Goal: Information Seeking & Learning: Learn about a topic

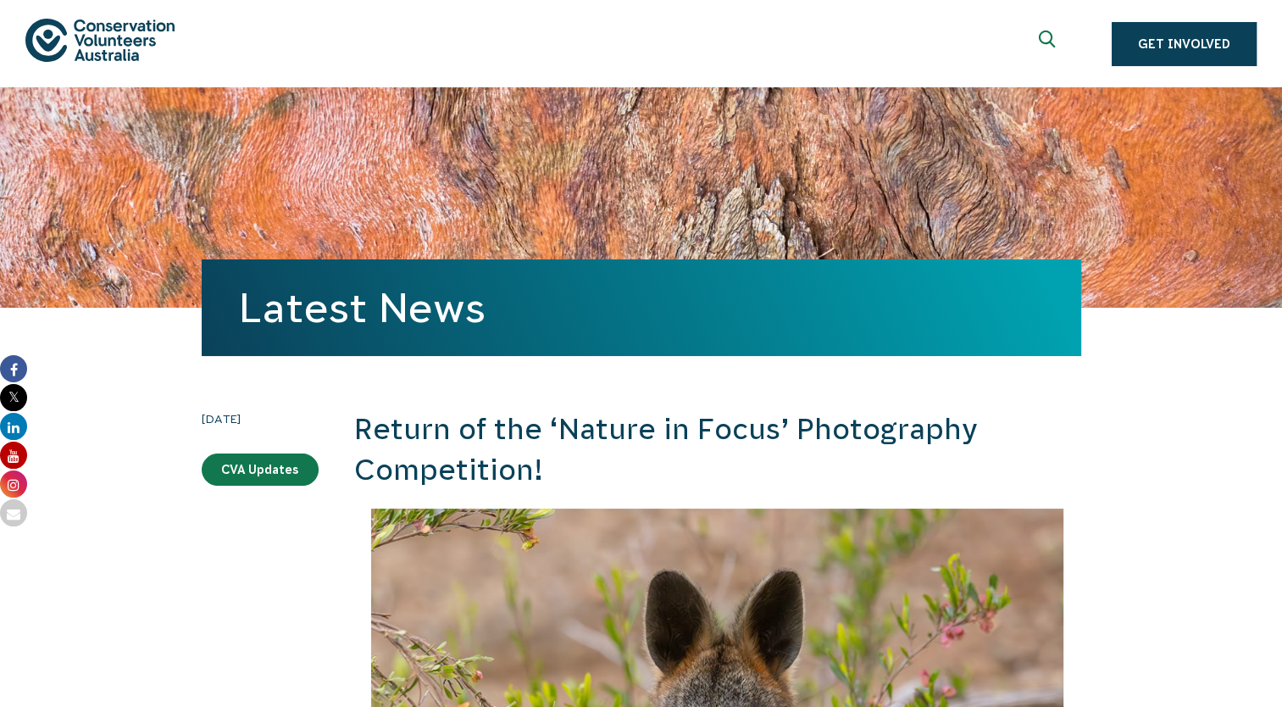
click at [376, 293] on link "Latest News" at bounding box center [362, 308] width 247 height 46
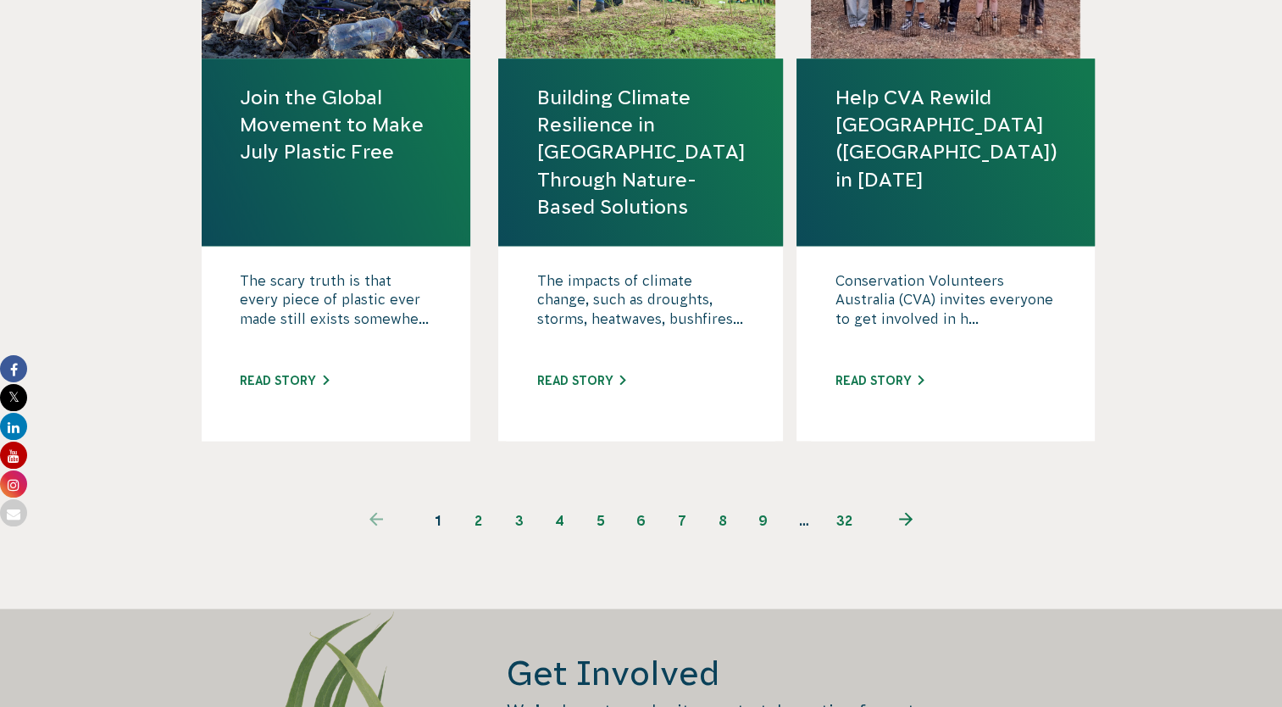
scroll to position [2118, 0]
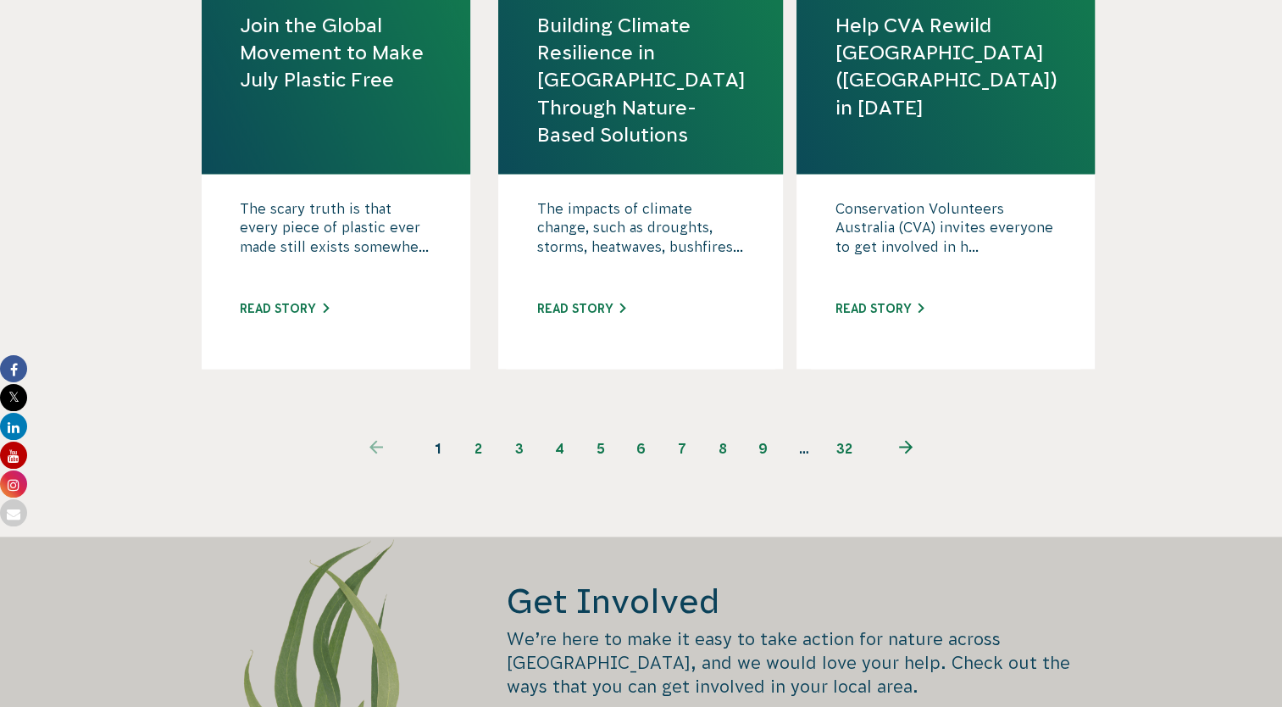
click at [478, 450] on link "2" at bounding box center [478, 448] width 41 height 41
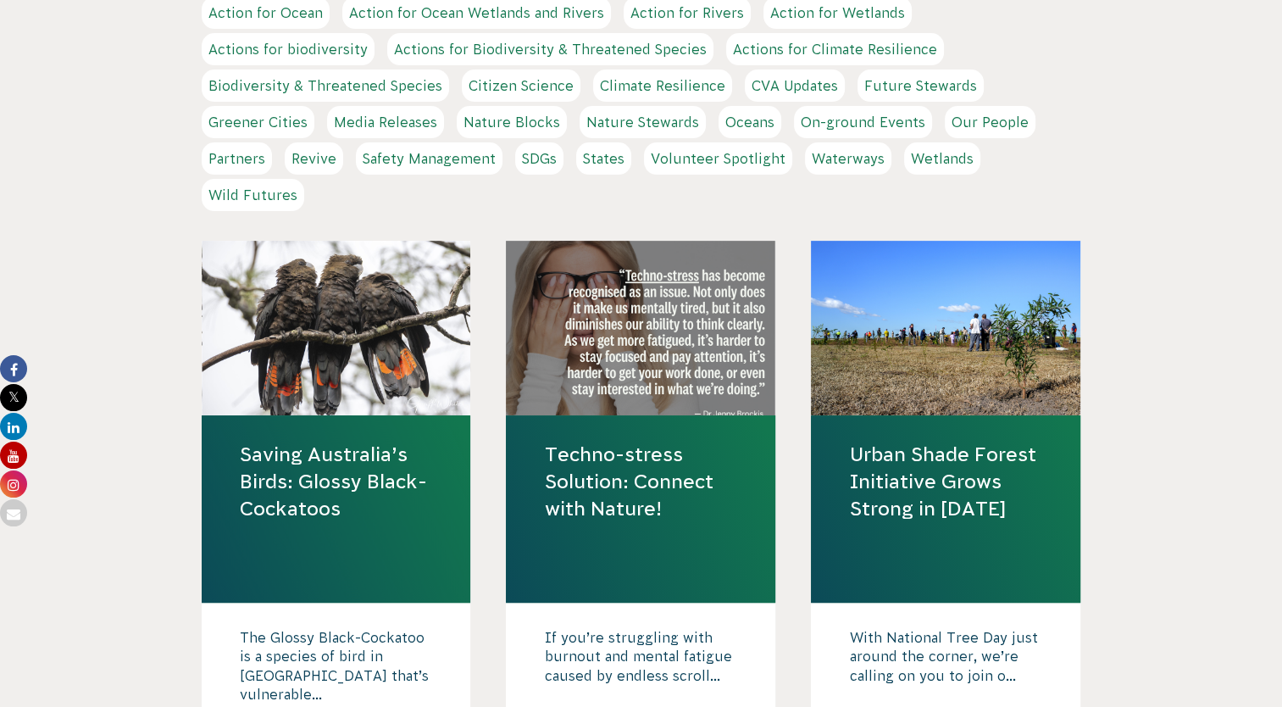
scroll to position [593, 0]
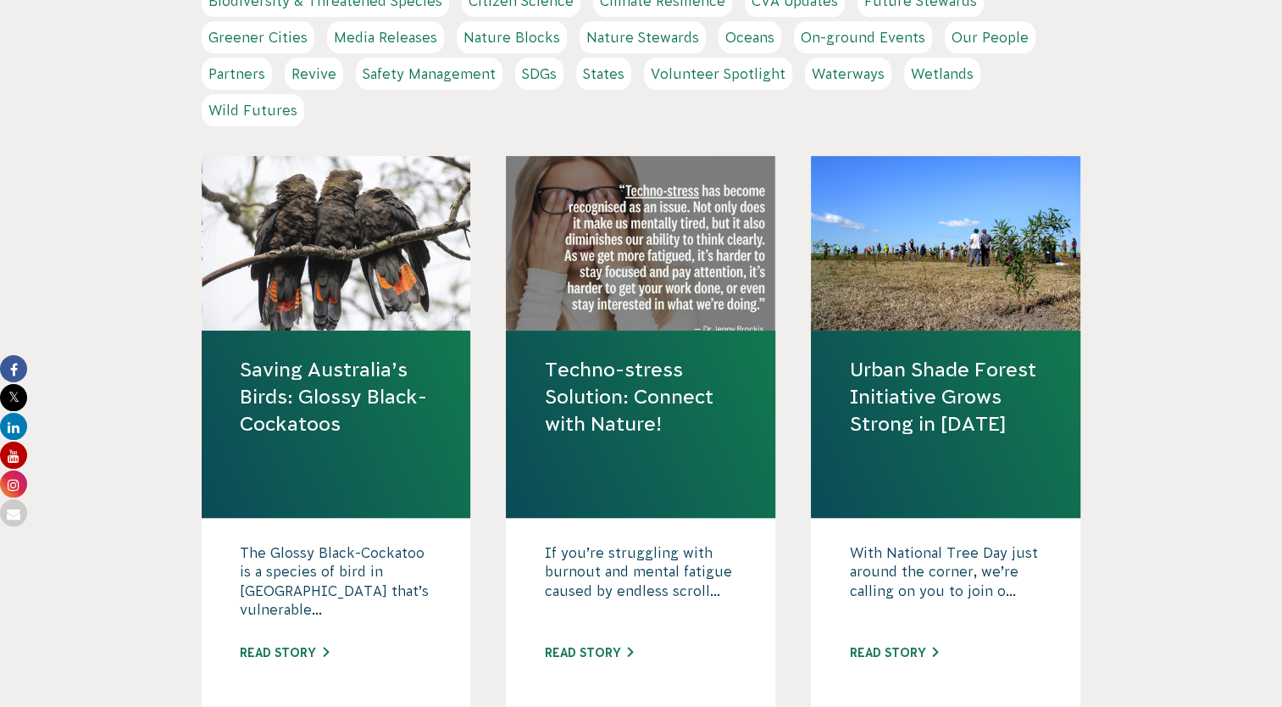
click at [338, 396] on link "Saving Australia’s Birds: Glossy Black-Cockatoos" at bounding box center [336, 397] width 193 height 82
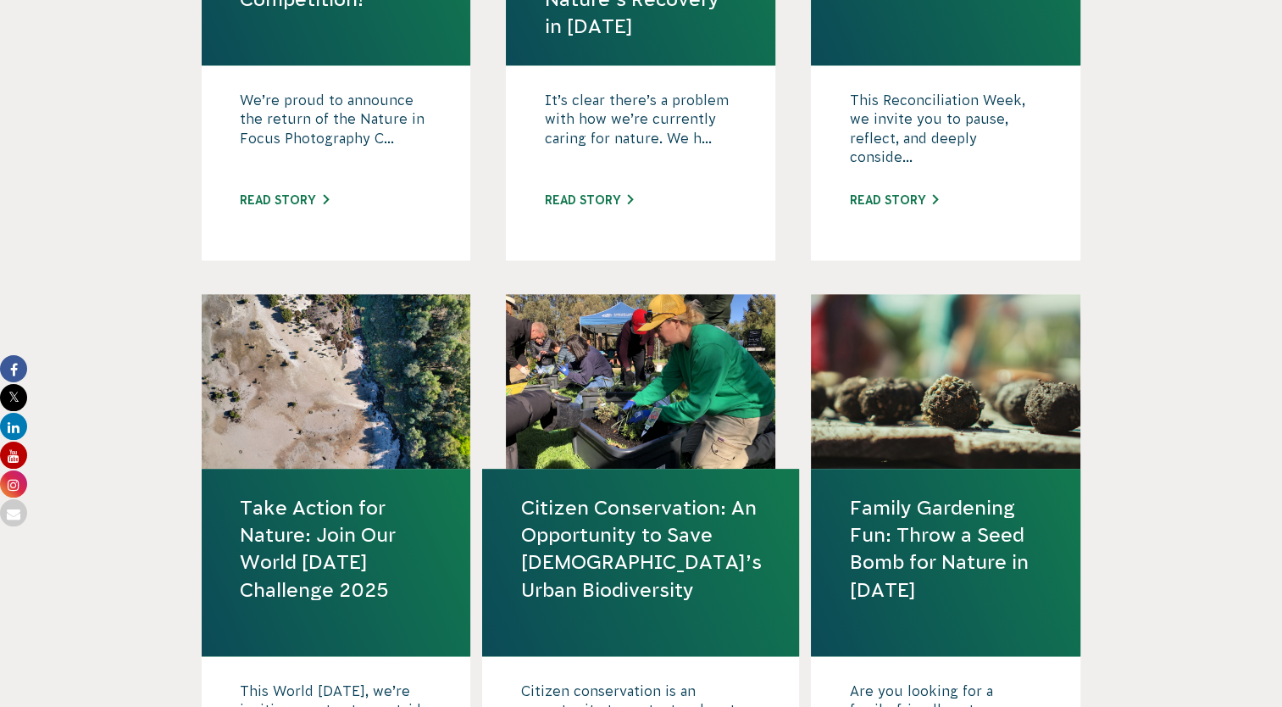
scroll to position [1610, 0]
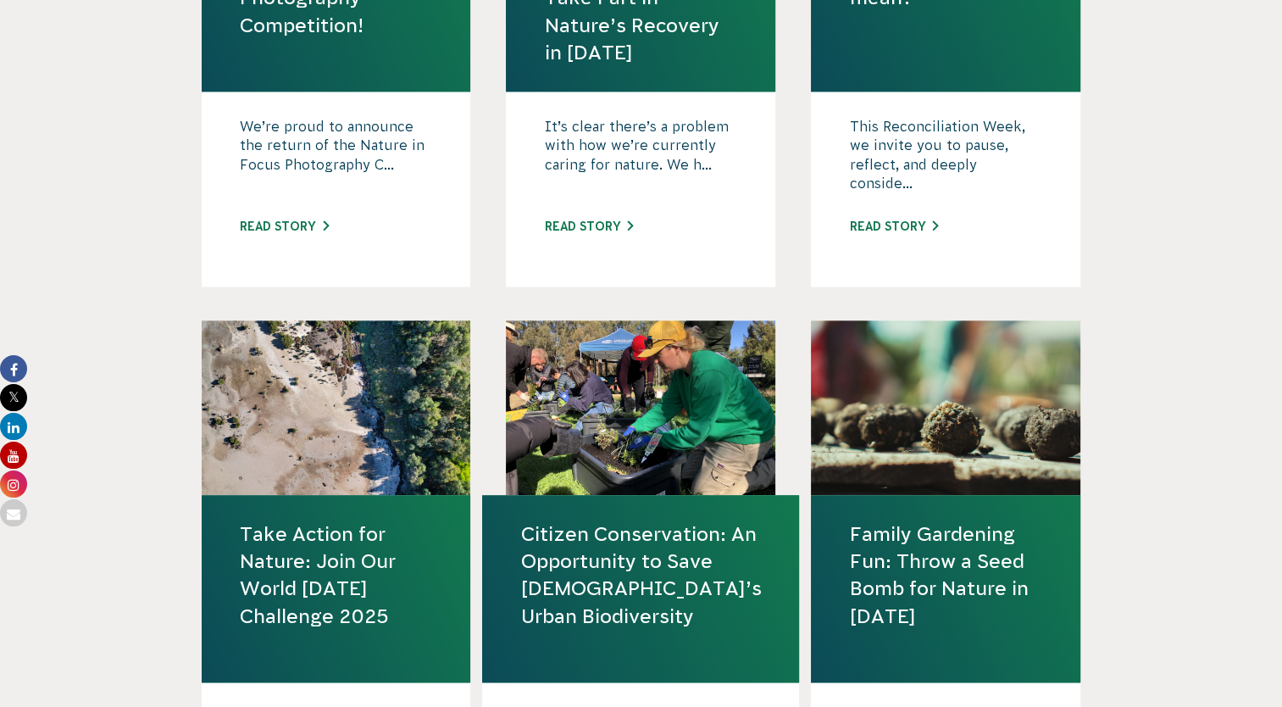
click at [1200, 590] on body "About Us Our Priorities Reconciliation Impact Our Board Our People Careers CVA …" at bounding box center [641, 313] width 1282 height 3847
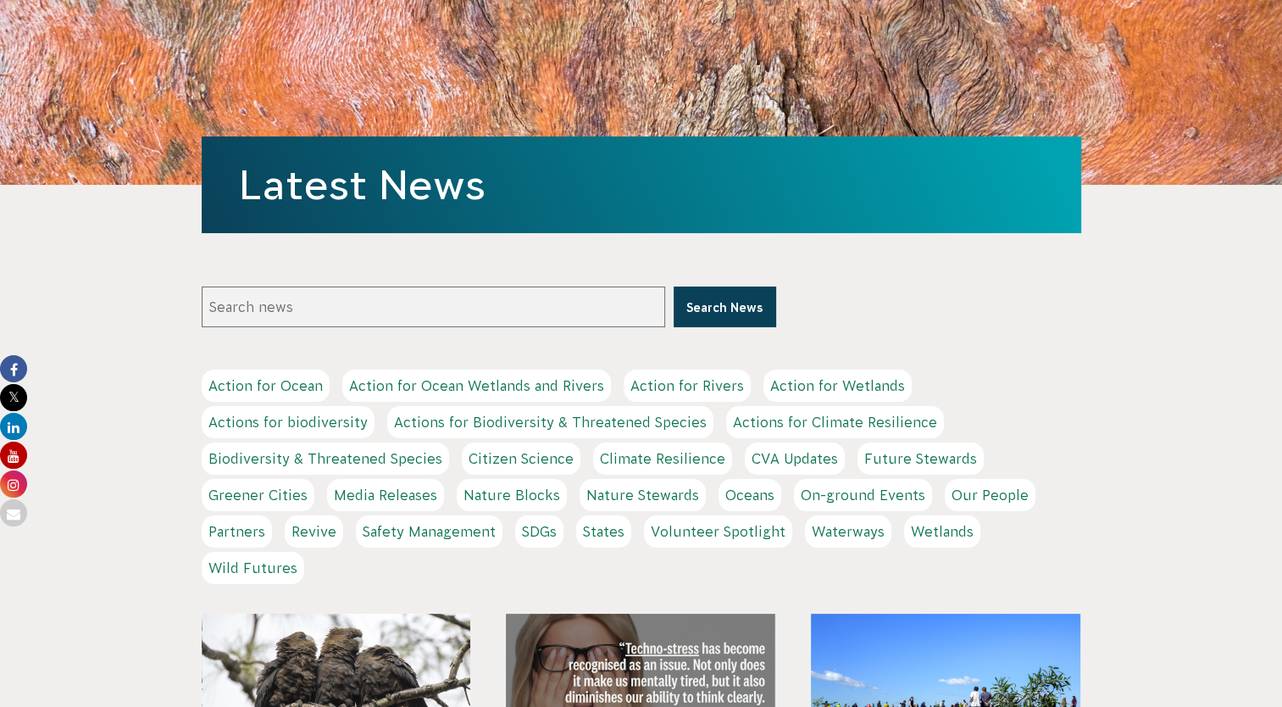
scroll to position [0, 0]
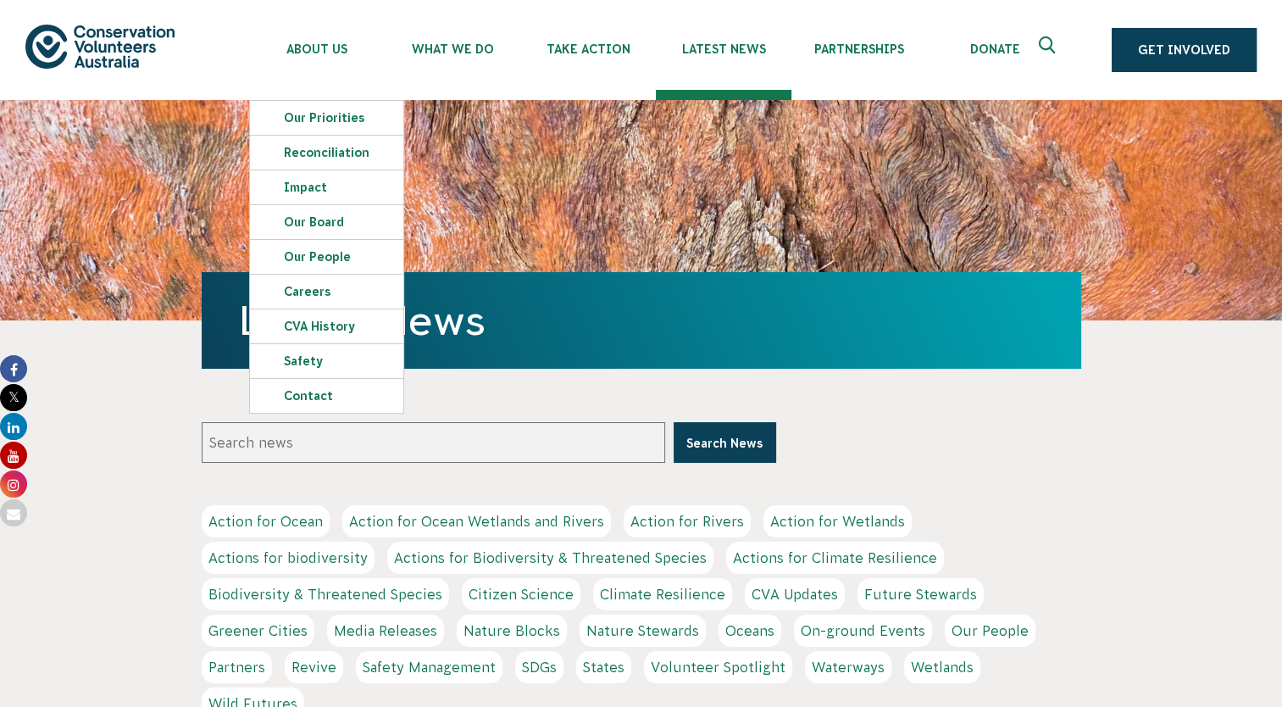
click at [132, 60] on img at bounding box center [99, 46] width 149 height 43
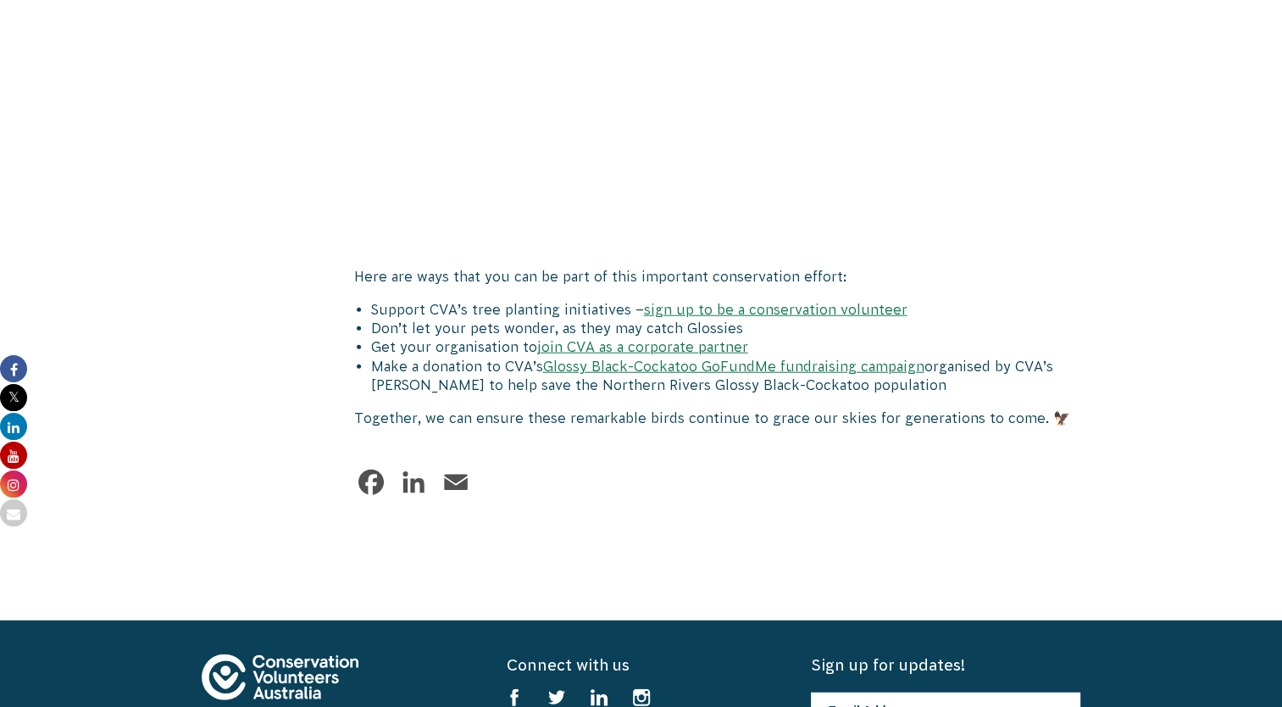
scroll to position [4236, 0]
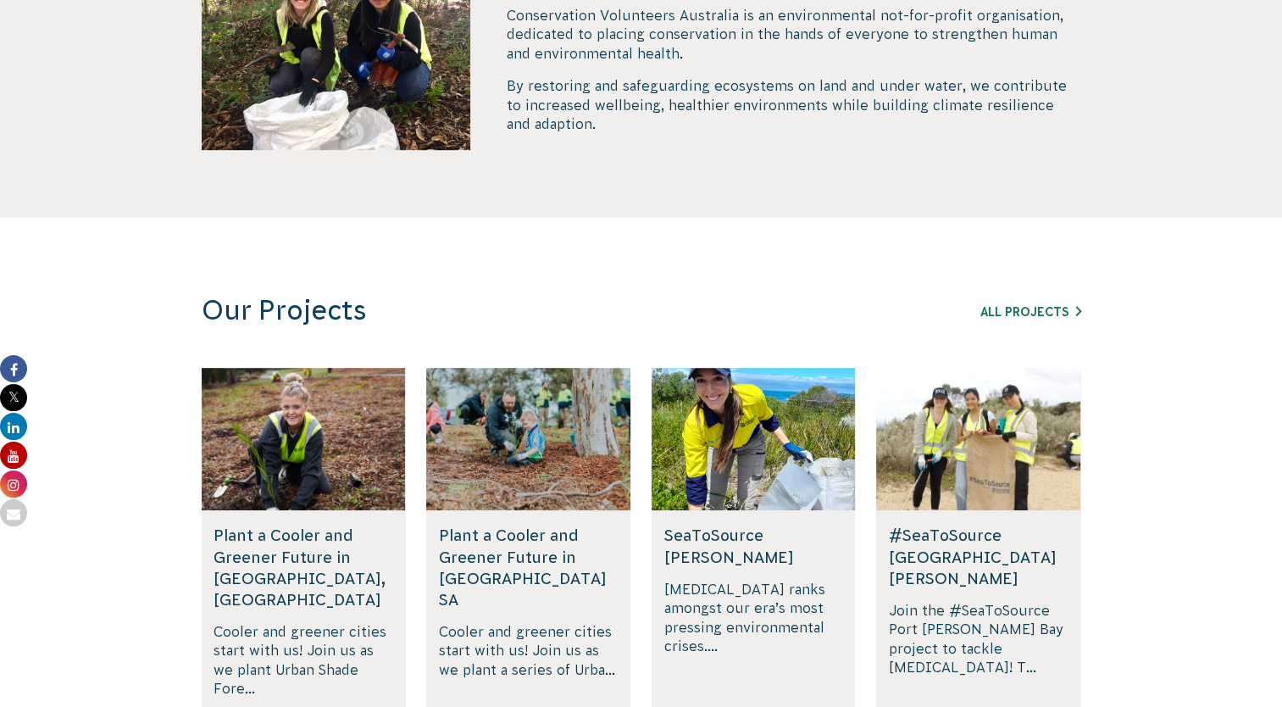
scroll to position [932, 0]
